Goal: Task Accomplishment & Management: Complete application form

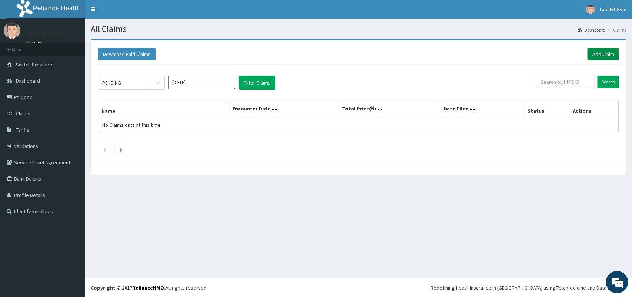
click at [604, 49] on link "Add Claim" at bounding box center [603, 54] width 31 height 13
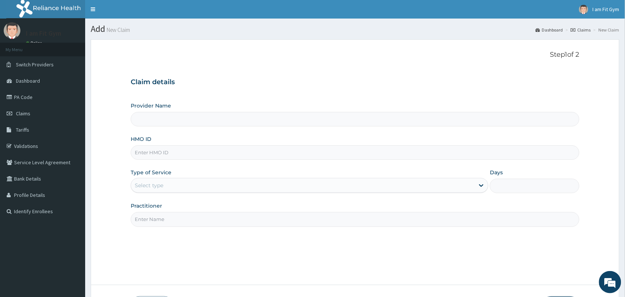
click at [325, 56] on p "Step 1 of 2" at bounding box center [355, 55] width 449 height 8
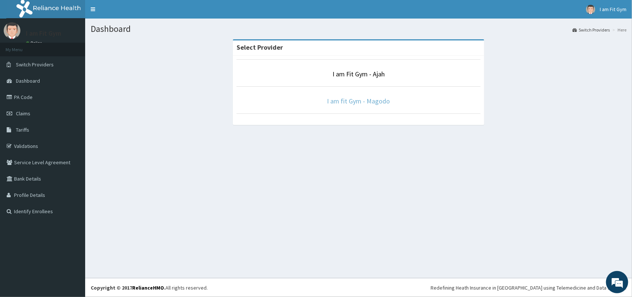
click at [356, 99] on link "I am fit Gym - Magodo" at bounding box center [358, 101] width 63 height 9
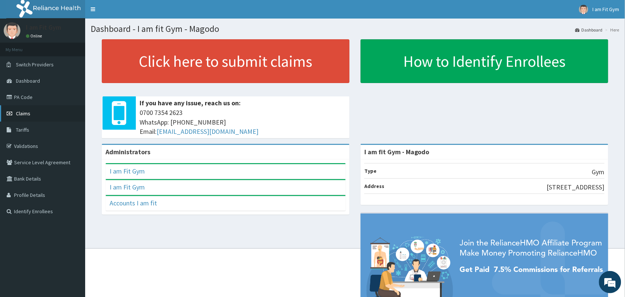
click at [29, 115] on span "Claims" at bounding box center [23, 113] width 14 height 7
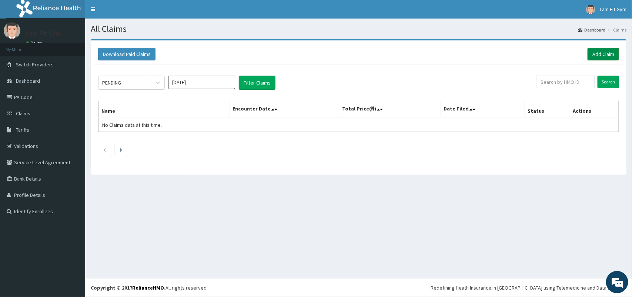
click at [606, 54] on link "Add Claim" at bounding box center [603, 54] width 31 height 13
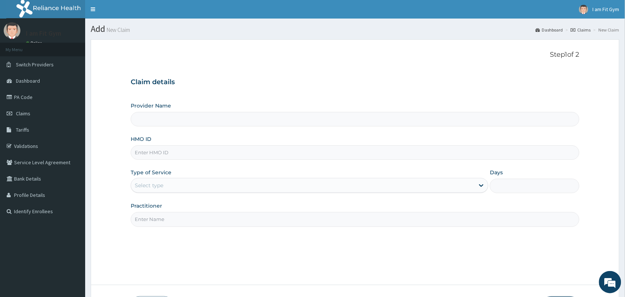
type input "I am fit Gym - Magodo"
type input "1"
click at [136, 153] on input "HMO ID" at bounding box center [355, 152] width 449 height 14
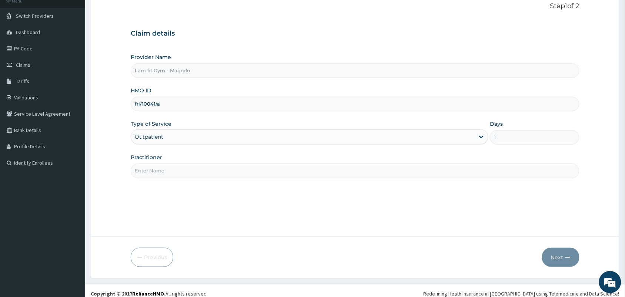
scroll to position [54, 0]
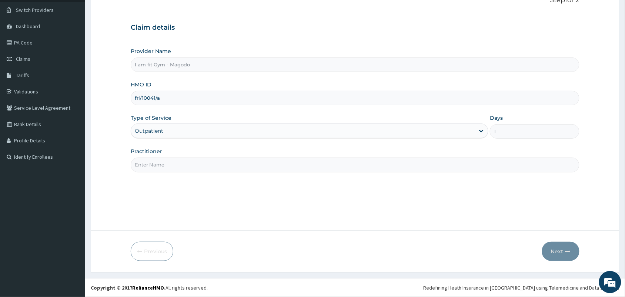
type input "frl/10041/a"
click at [170, 166] on input "Practitioner" at bounding box center [355, 164] width 449 height 14
type input "RAZZIE"
click at [551, 252] on button "Next" at bounding box center [560, 250] width 37 height 19
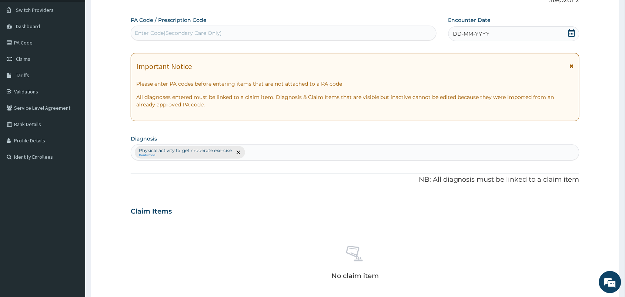
click at [150, 31] on div "Enter Code(Secondary Care Only)" at bounding box center [178, 32] width 87 height 7
type input "PA/5F6771"
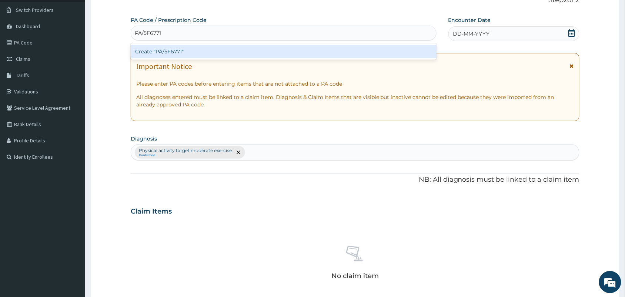
click at [214, 53] on div "Create "PA/5F6771"" at bounding box center [284, 51] width 306 height 13
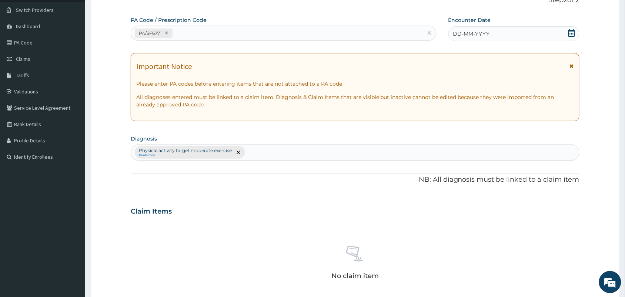
click at [518, 28] on div "DD-MM-YYYY" at bounding box center [514, 33] width 131 height 15
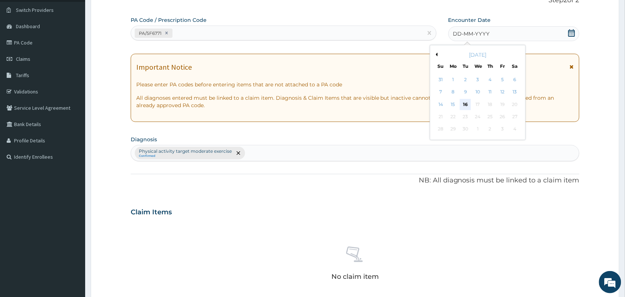
click at [467, 109] on div "16" at bounding box center [465, 104] width 11 height 11
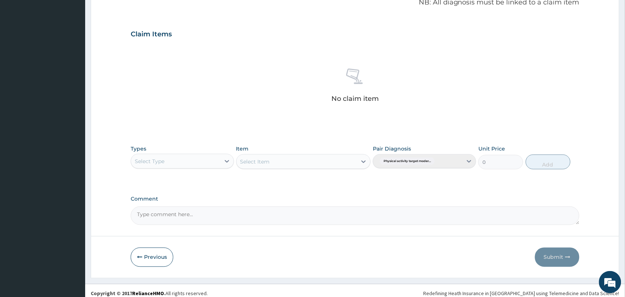
scroll to position [227, 0]
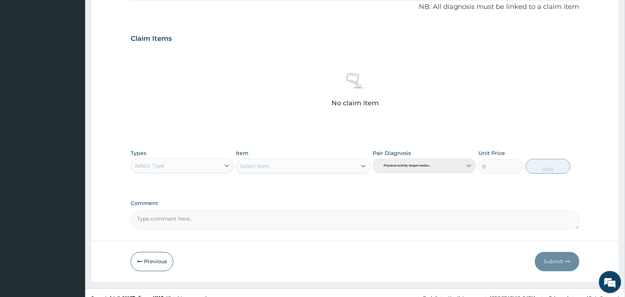
click at [188, 166] on div "Select Type" at bounding box center [175, 166] width 89 height 12
type input "gym"
click at [199, 186] on div "Gym" at bounding box center [182, 183] width 103 height 13
click at [310, 167] on div "Select Item" at bounding box center [297, 166] width 121 height 12
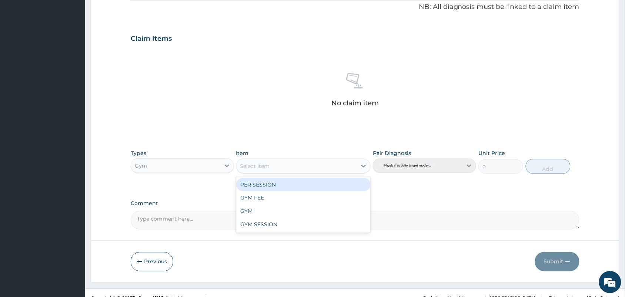
click at [312, 187] on div "PER SESSION" at bounding box center [303, 184] width 135 height 13
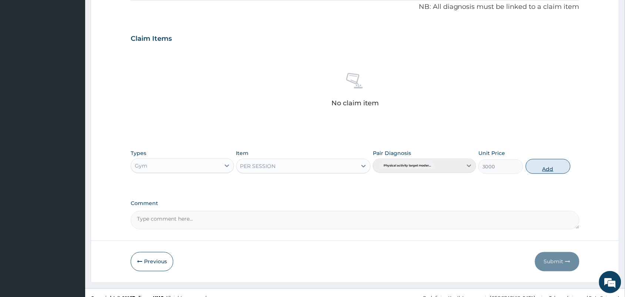
click at [542, 163] on button "Add" at bounding box center [548, 166] width 45 height 15
type input "0"
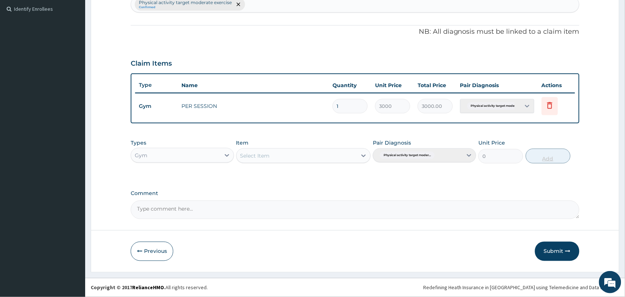
scroll to position [202, 0]
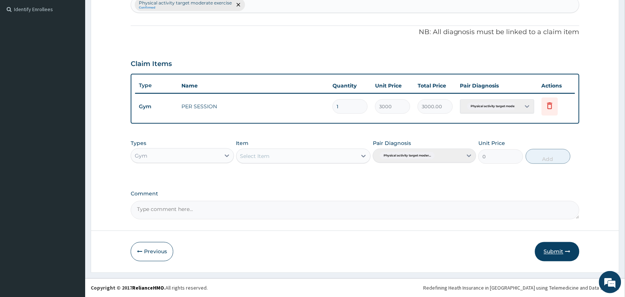
click at [557, 254] on button "Submit" at bounding box center [557, 251] width 44 height 19
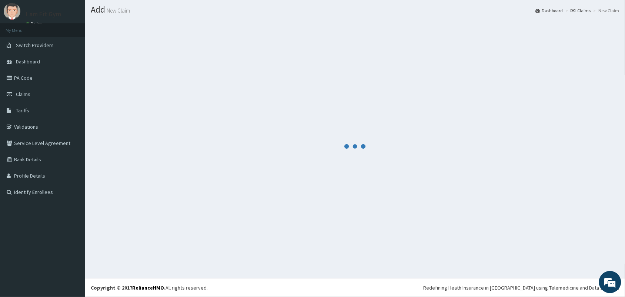
scroll to position [19, 0]
